Goal: Task Accomplishment & Management: Complete application form

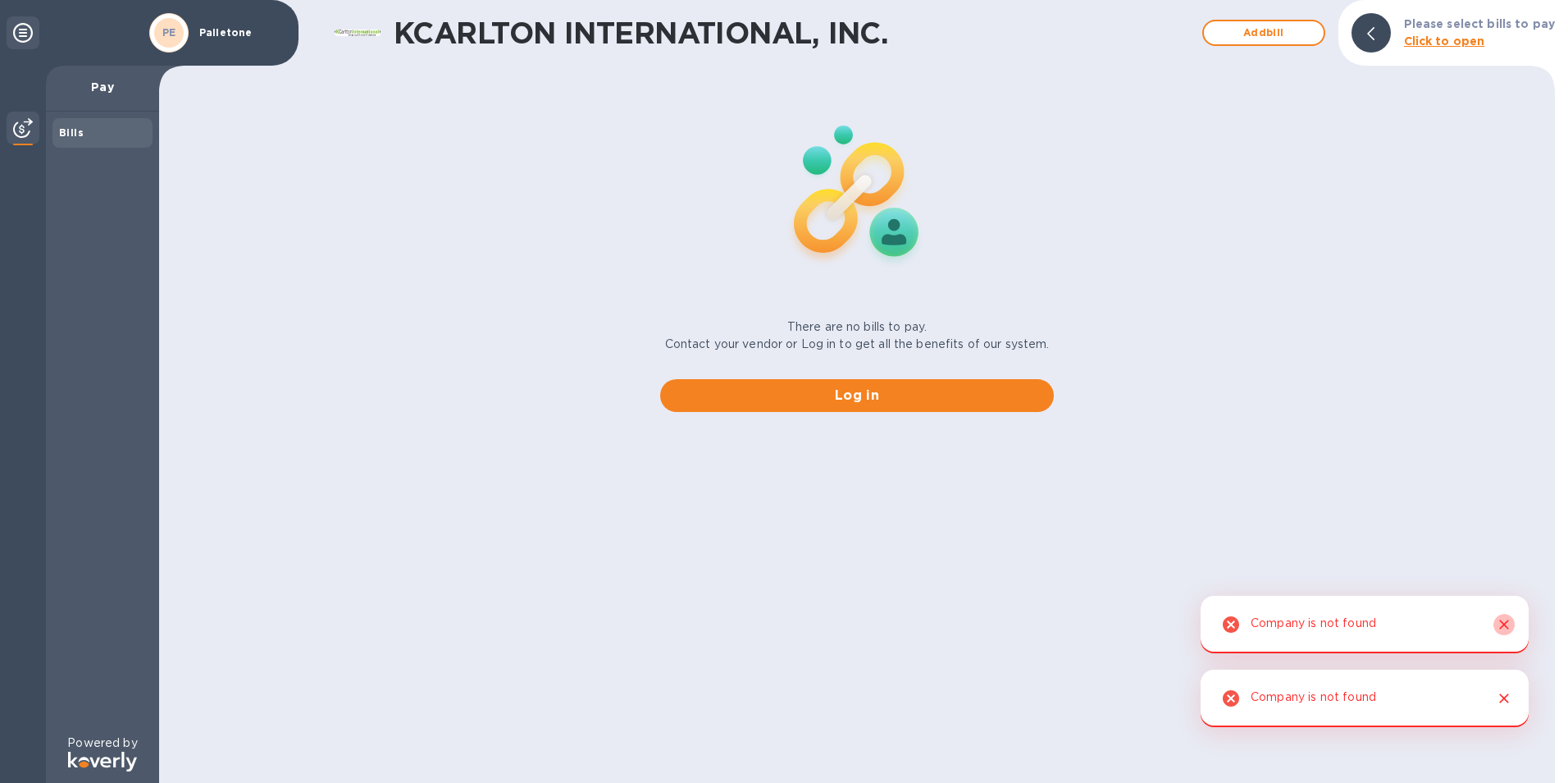
click at [1503, 622] on icon "Close" at bounding box center [1504, 624] width 10 height 10
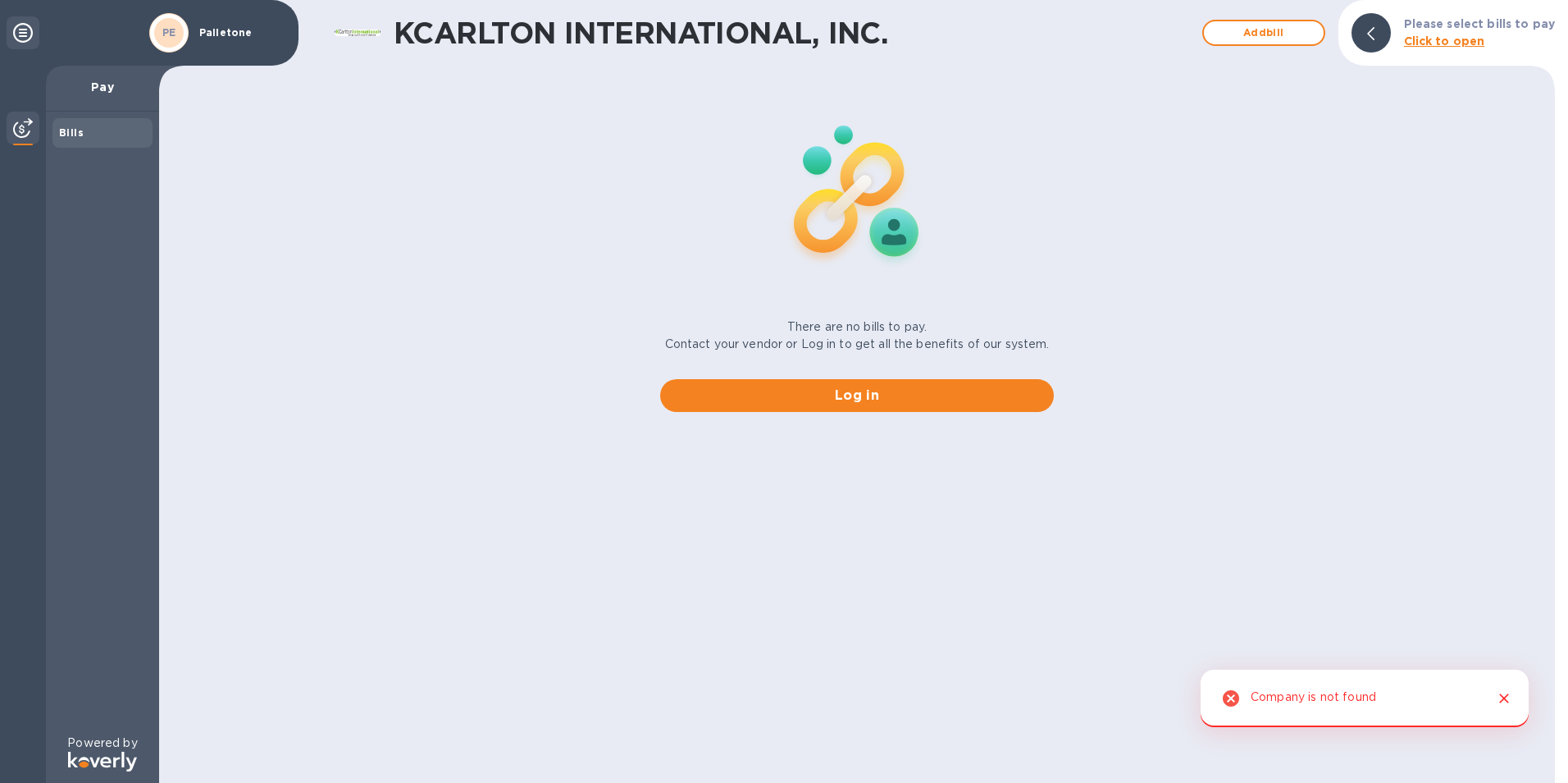
click at [1506, 695] on icon "Close" at bounding box center [1504, 697] width 16 height 16
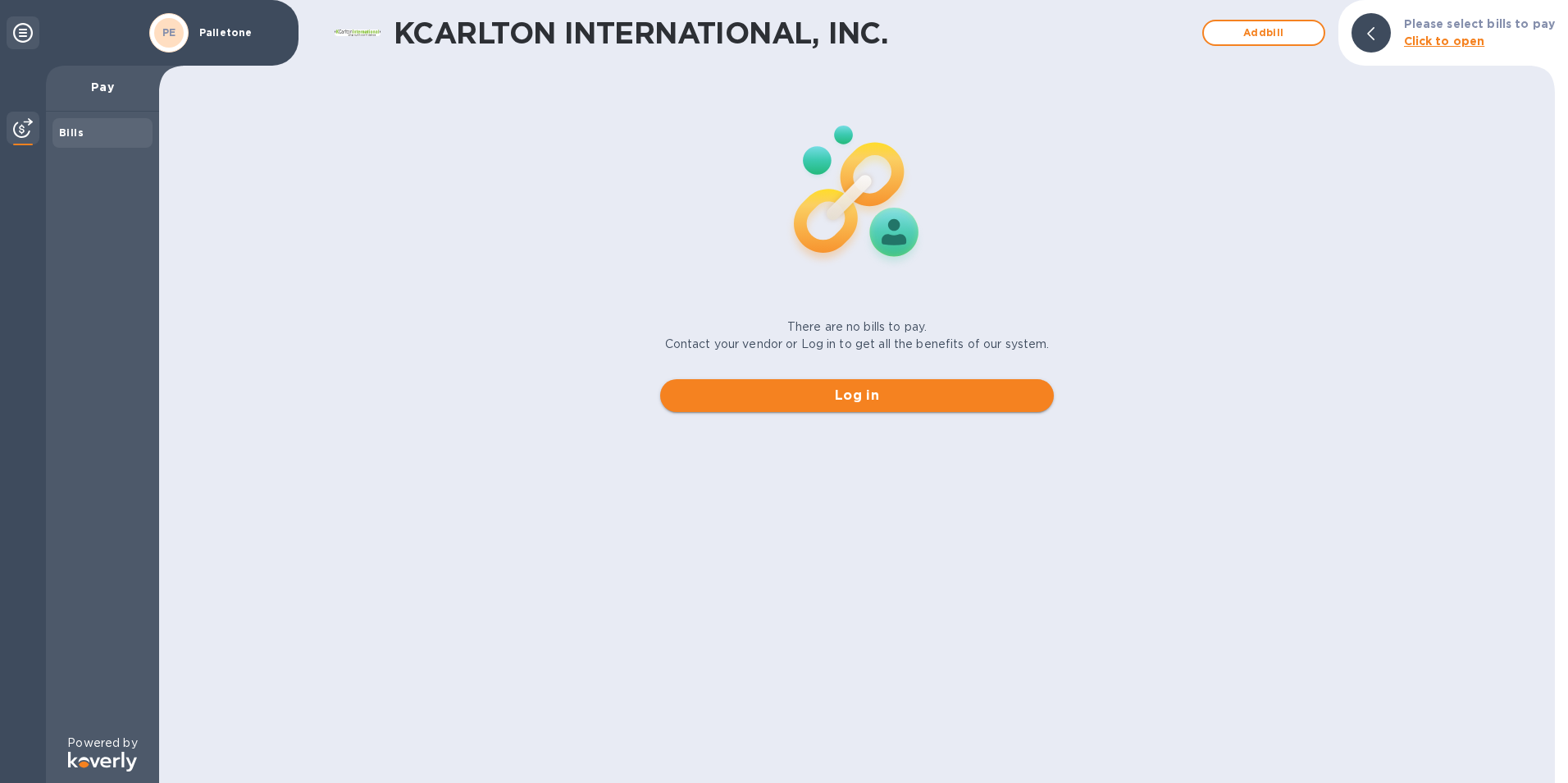
click at [850, 393] on span "Log in" at bounding box center [857, 395] width 367 height 19
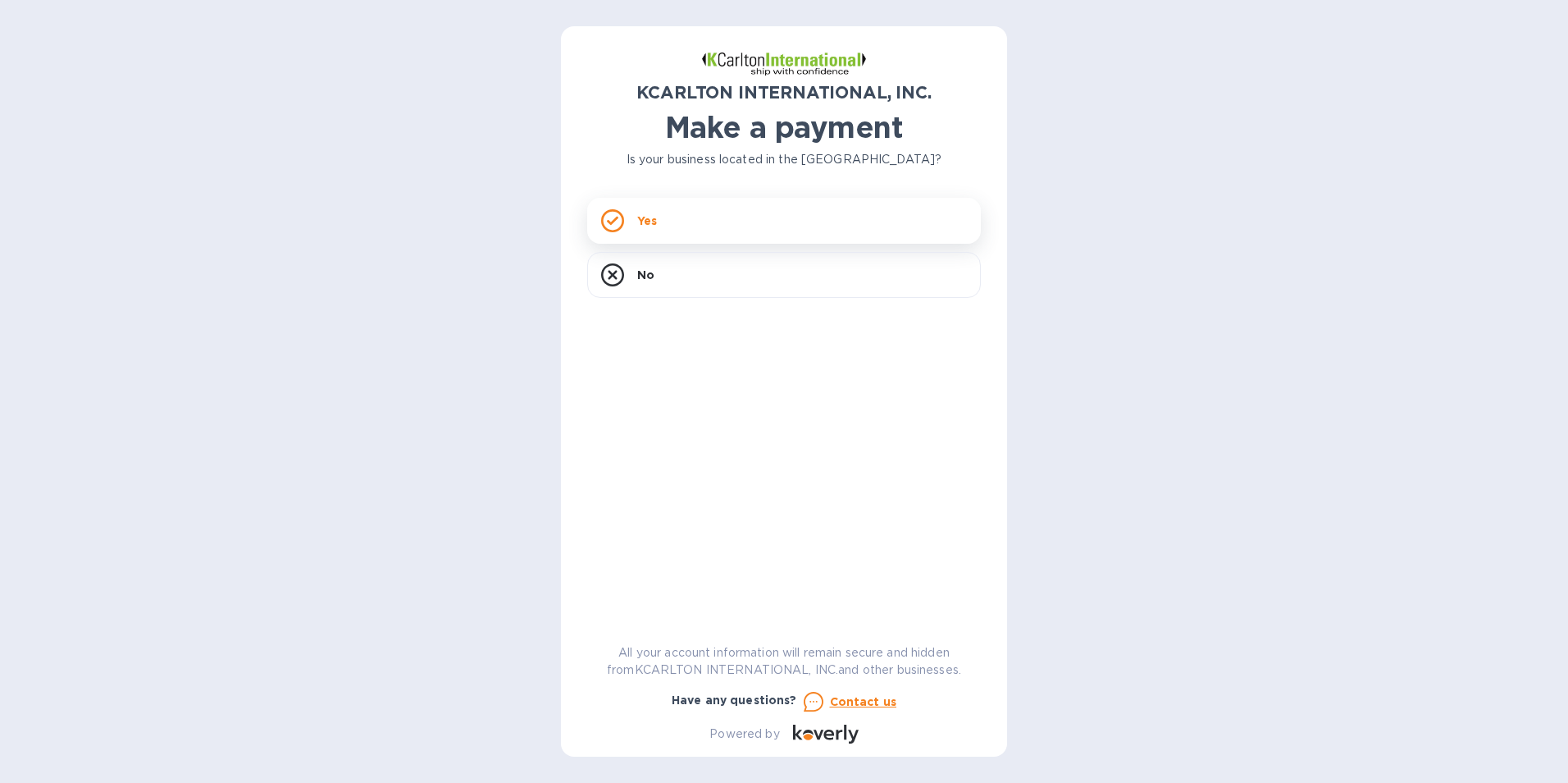
click at [695, 209] on div "Yes" at bounding box center [784, 221] width 393 height 46
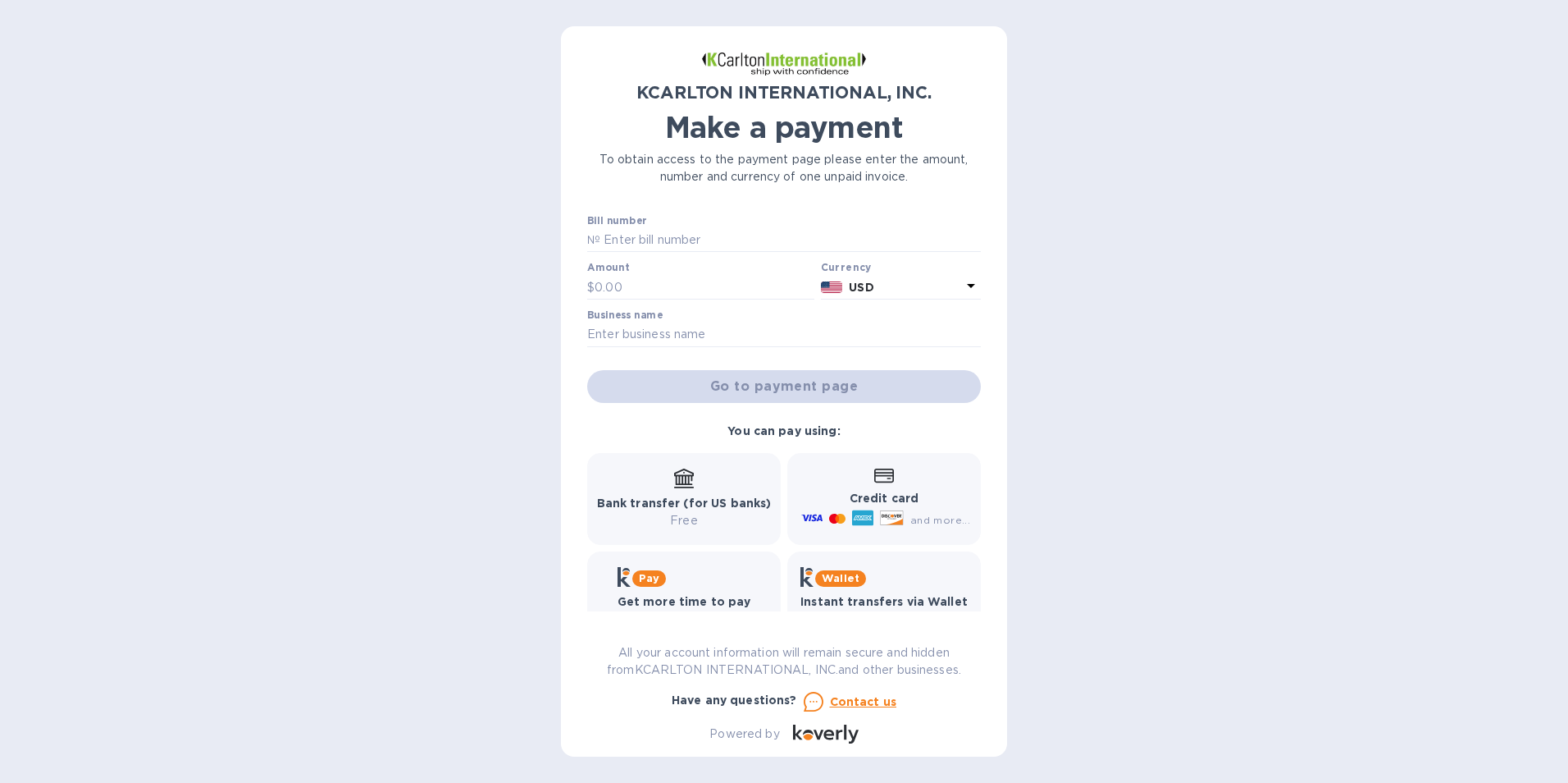
click at [881, 476] on icon at bounding box center [884, 475] width 19 height 14
click at [864, 501] on b "Credit card" at bounding box center [884, 498] width 69 height 13
click at [821, 487] on div "Credit card and more..." at bounding box center [884, 498] width 172 height 63
click at [697, 242] on input "text" at bounding box center [790, 240] width 381 height 25
type input "7251051-1"
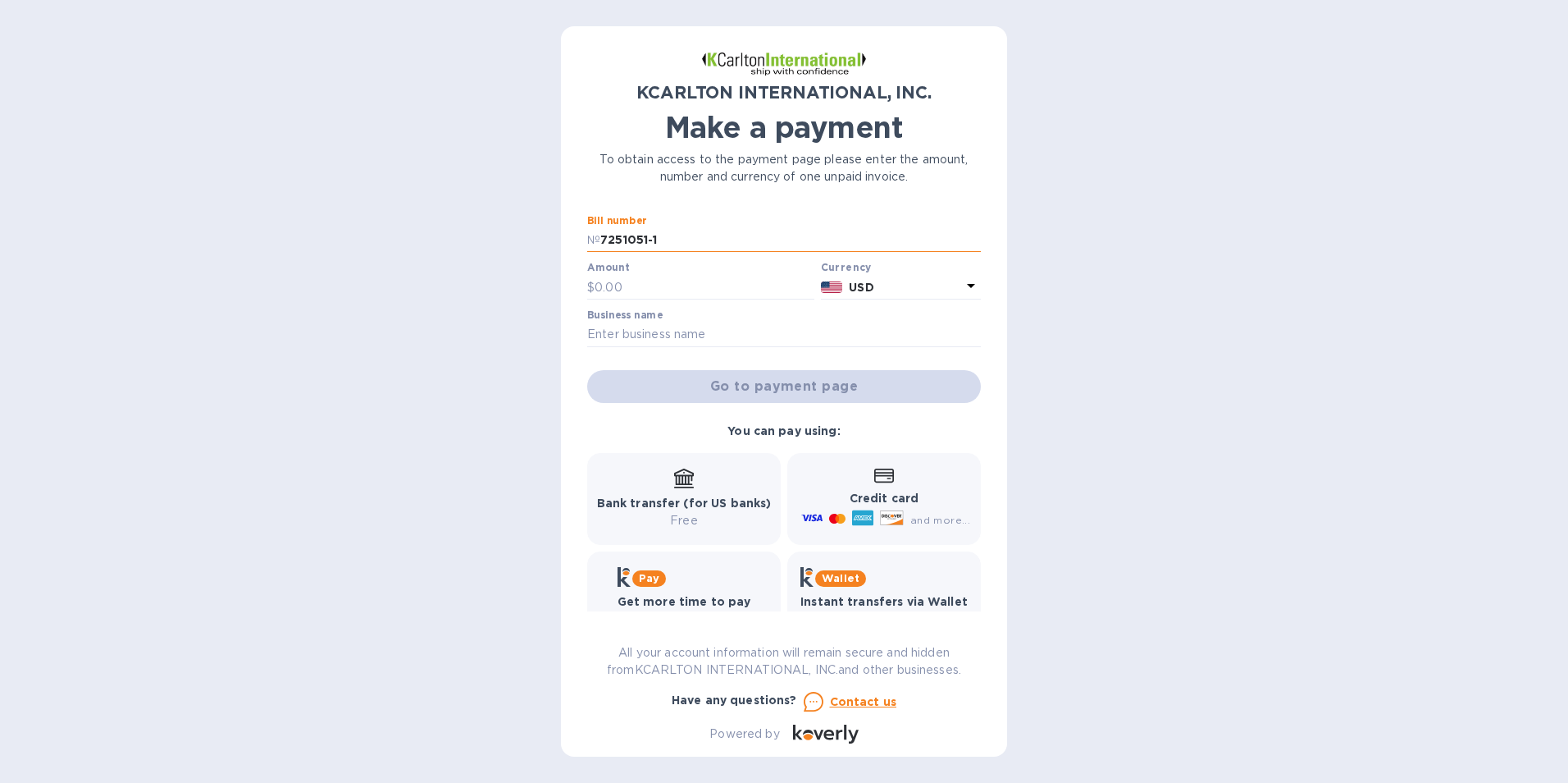
type input "2,994.98"
type input "Palletone"
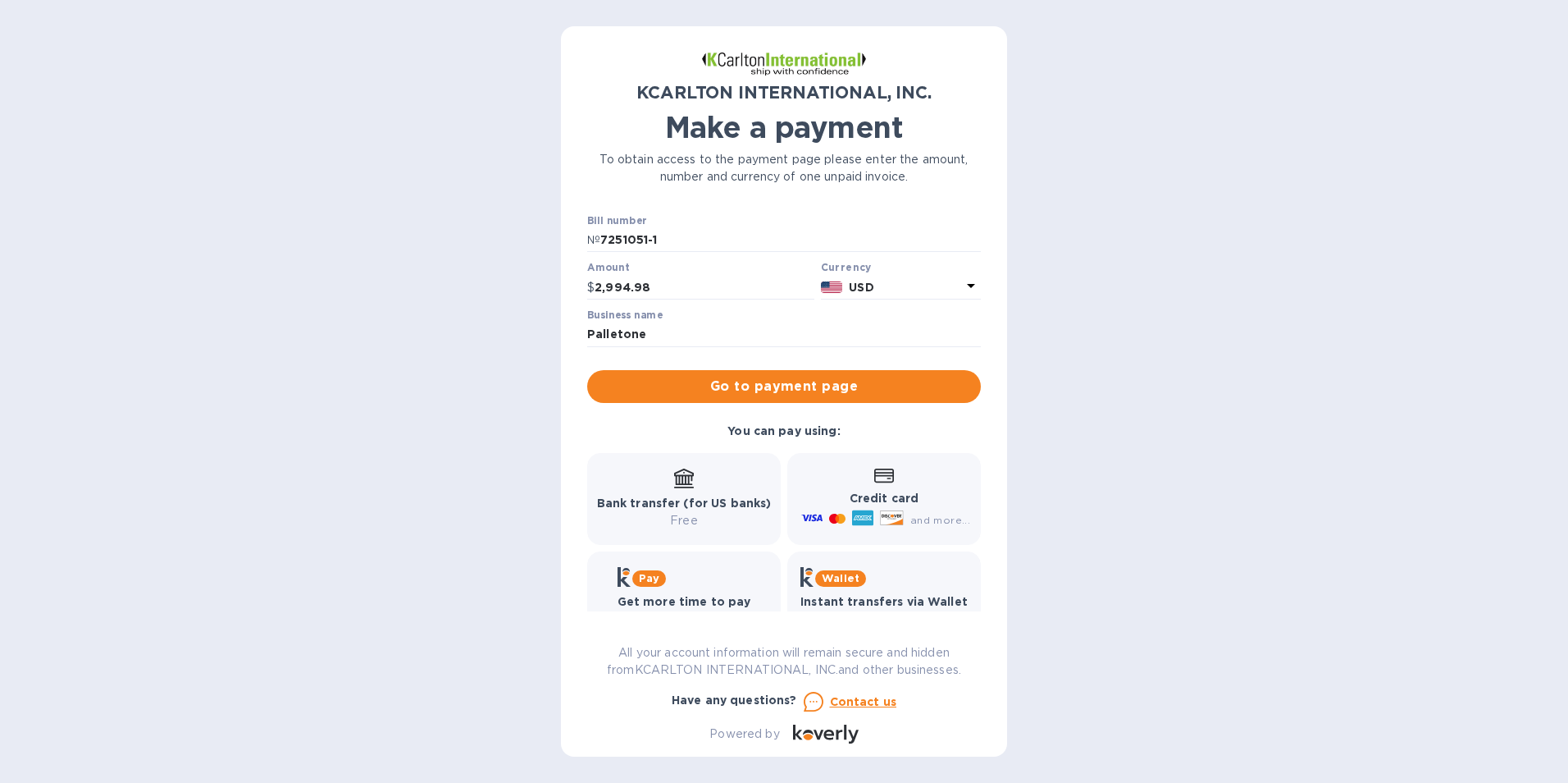
click at [845, 490] on p "Credit card" at bounding box center [884, 498] width 172 height 17
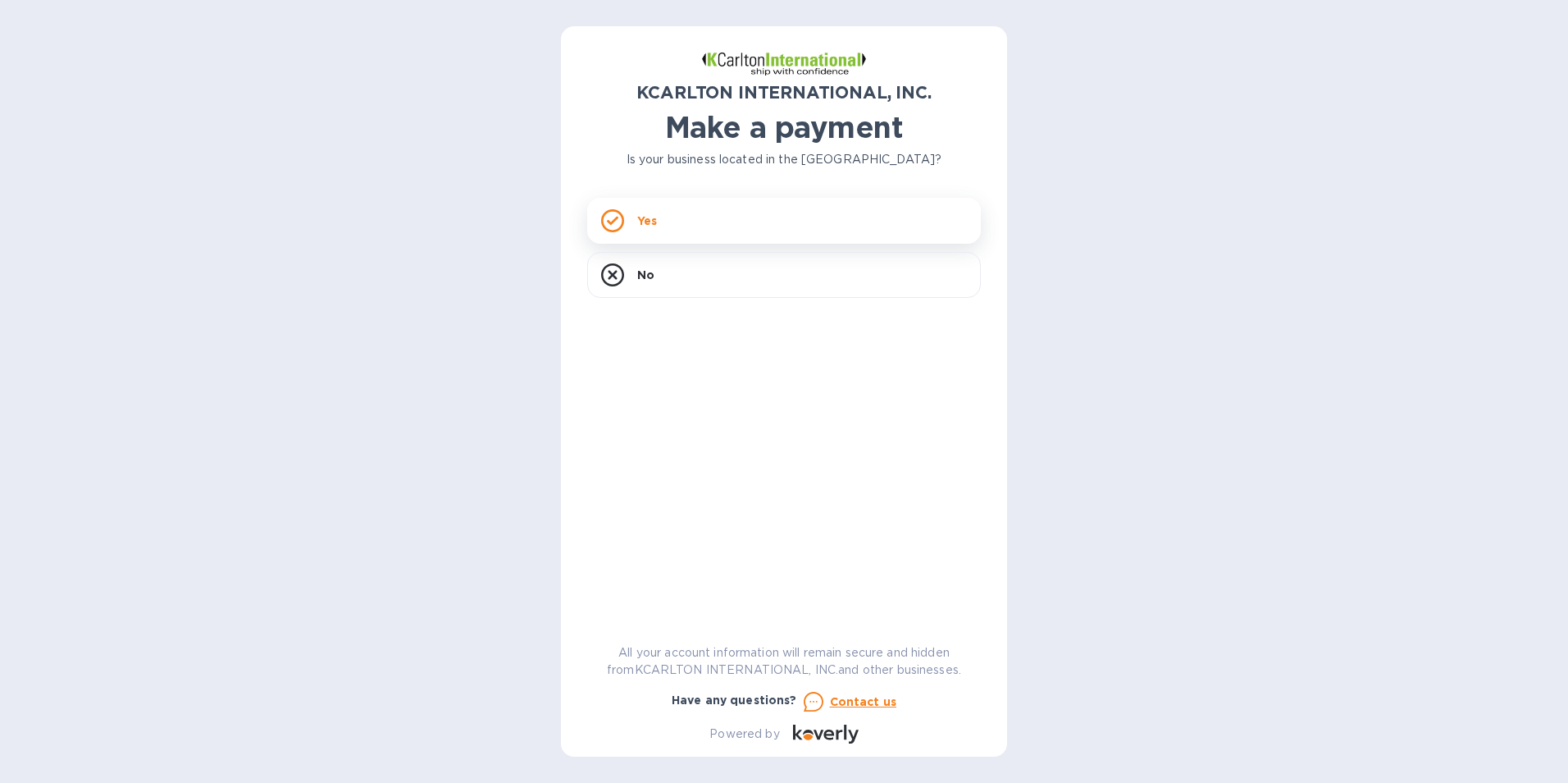
click at [680, 220] on div "Yes" at bounding box center [784, 221] width 393 height 46
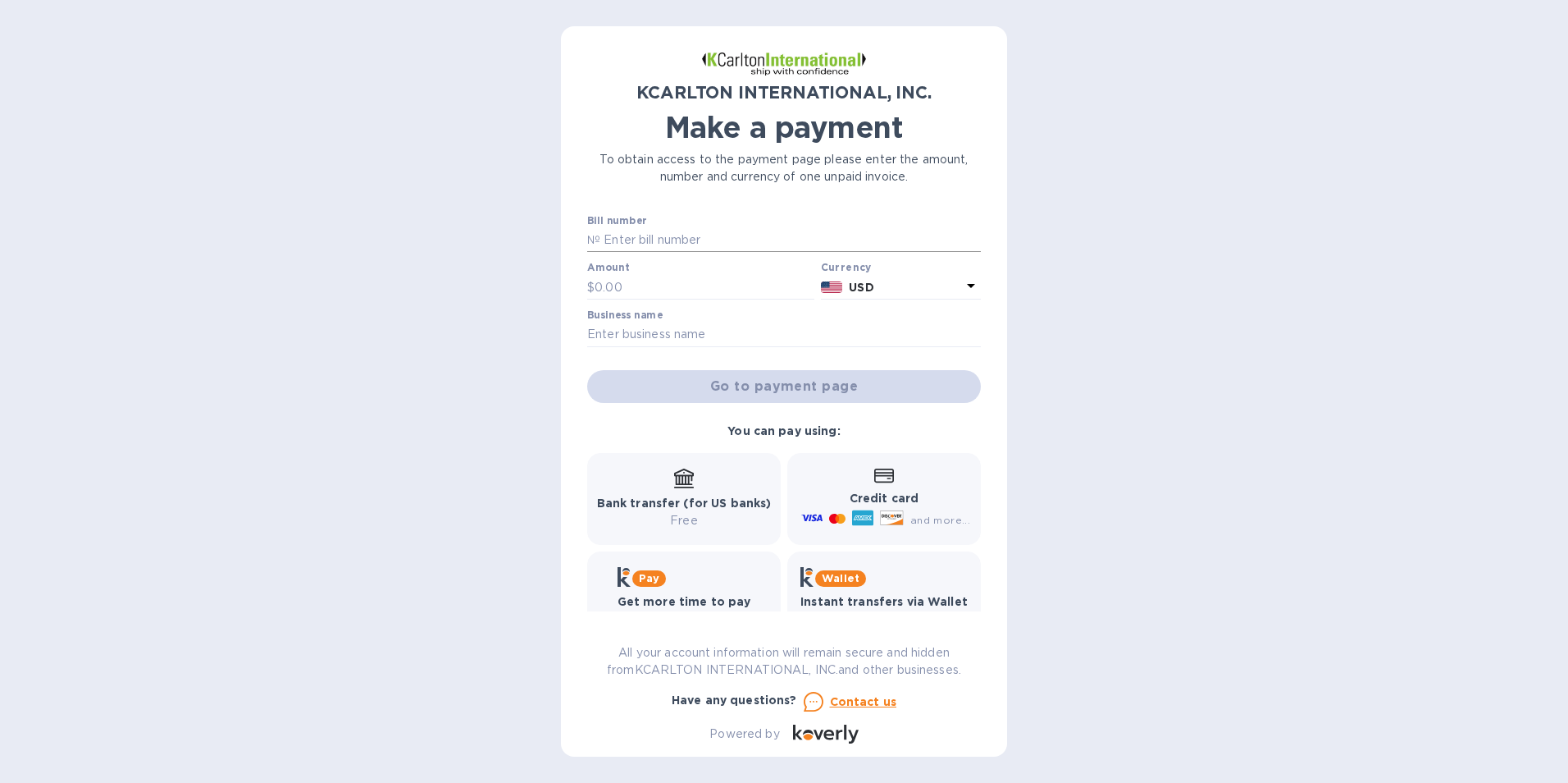
click at [657, 237] on input "text" at bounding box center [790, 240] width 381 height 25
type input "7251051-1"
type input "2,994.98"
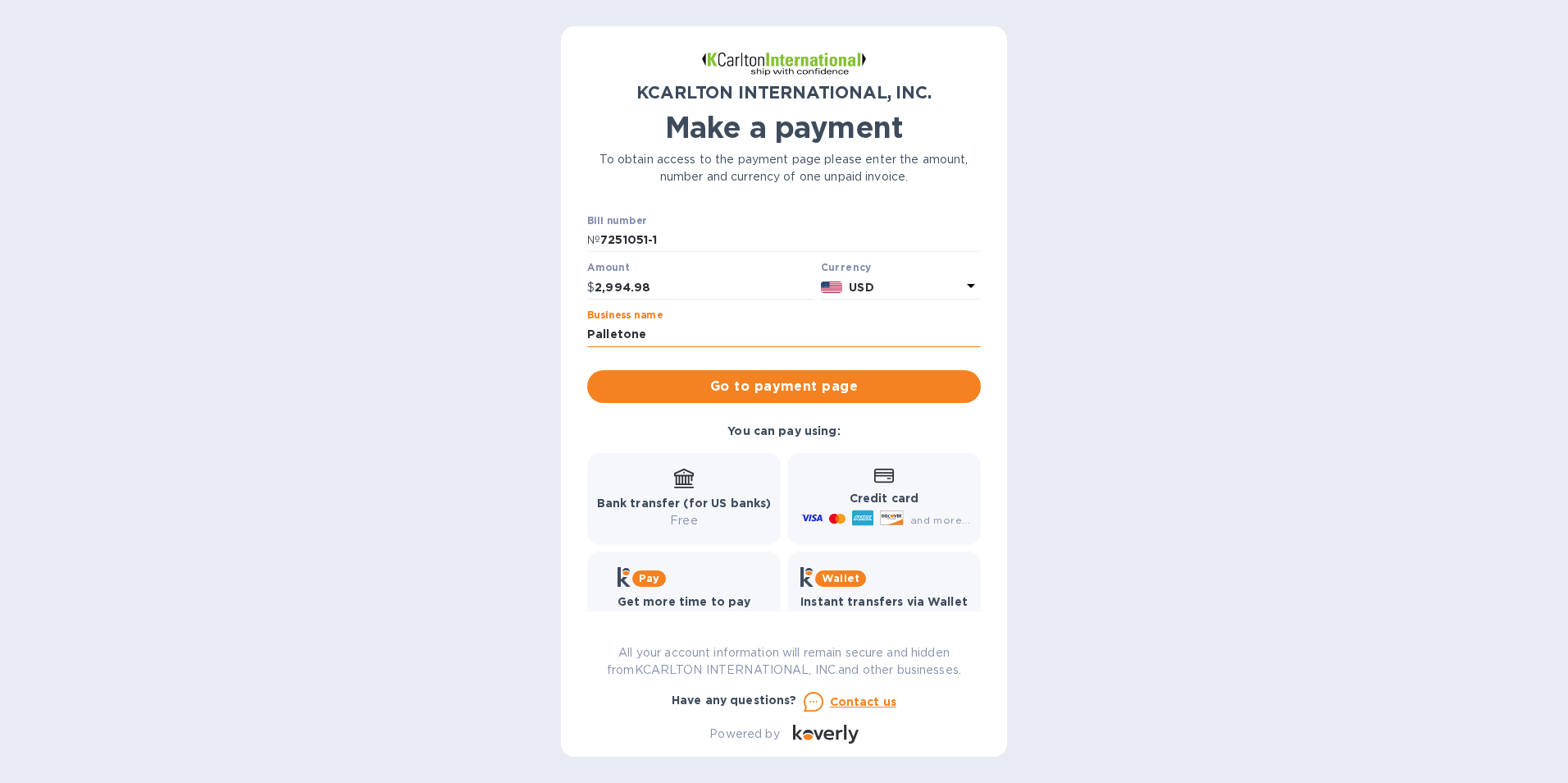
click at [618, 337] on input "Palletone" at bounding box center [784, 335] width 393 height 25
type input "Pallet One VA"
click at [757, 388] on span "Go to payment page" at bounding box center [784, 387] width 367 height 19
